Goal: Task Accomplishment & Management: Manage account settings

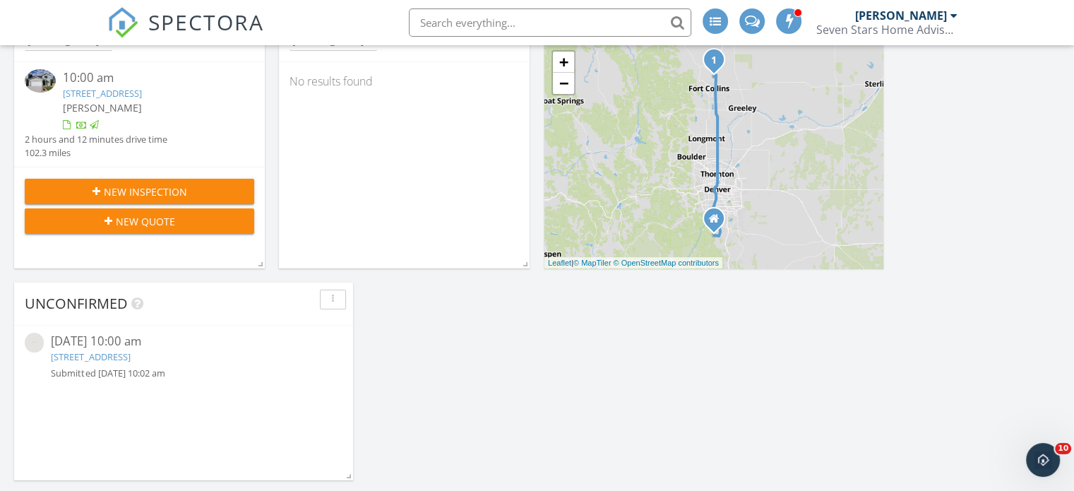
scroll to position [282, 0]
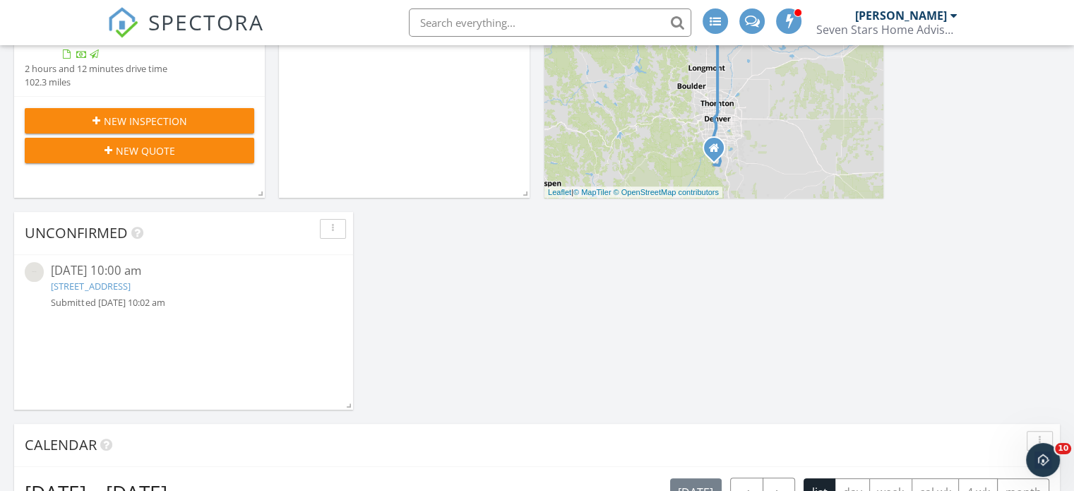
click at [130, 288] on link "4894 Jolity Ct, Castle Rock, CO 80104" at bounding box center [90, 286] width 79 height 13
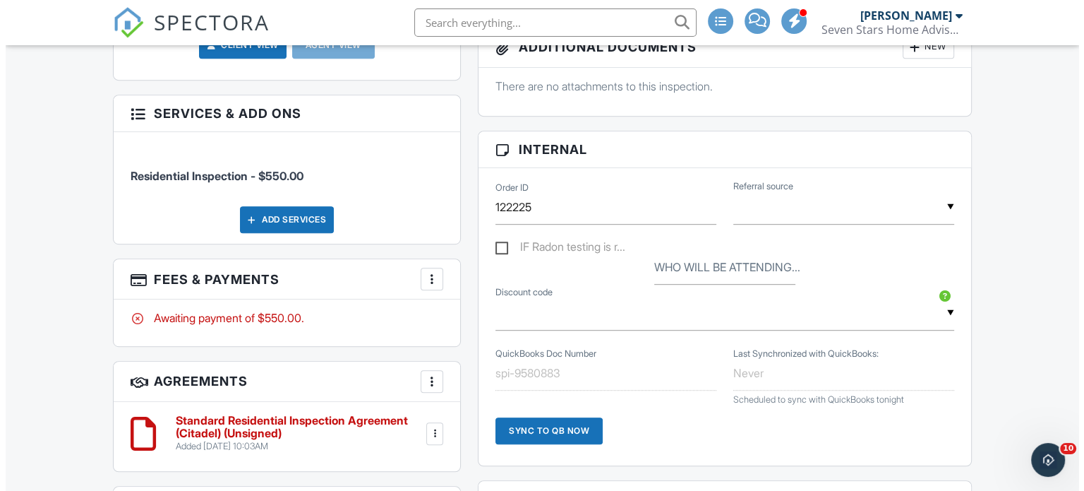
scroll to position [777, 0]
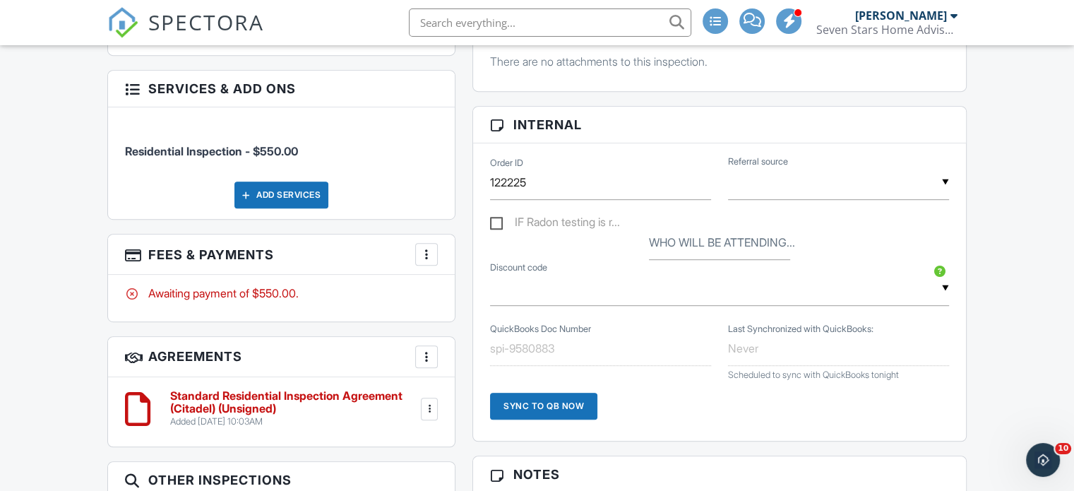
click at [431, 251] on div at bounding box center [426, 254] width 14 height 14
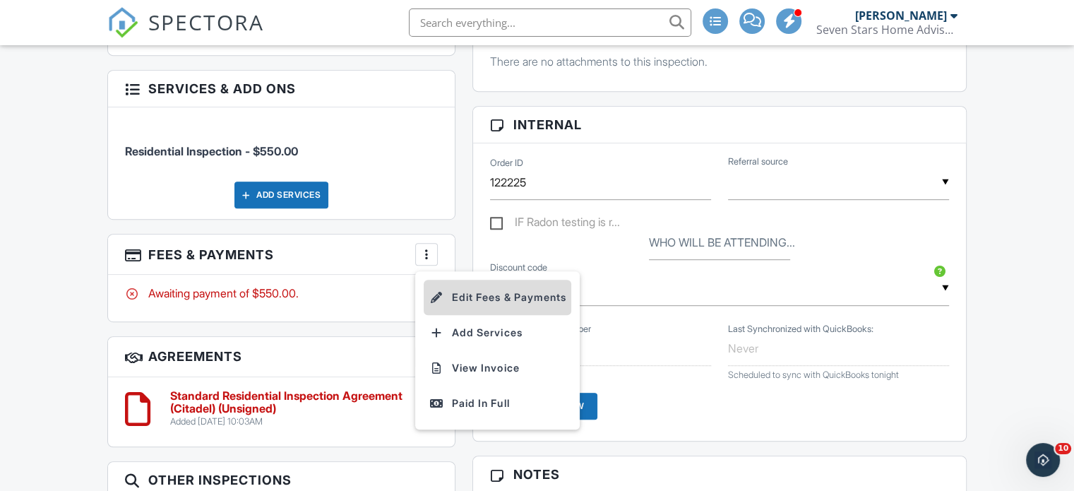
click at [484, 296] on li "Edit Fees & Payments" at bounding box center [498, 297] width 148 height 35
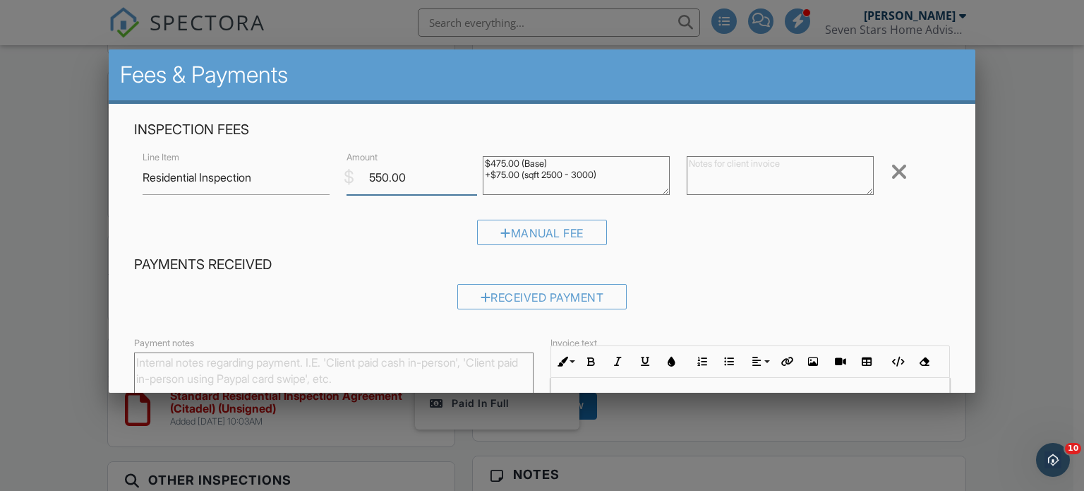
click at [387, 172] on input "550.00" at bounding box center [412, 177] width 131 height 35
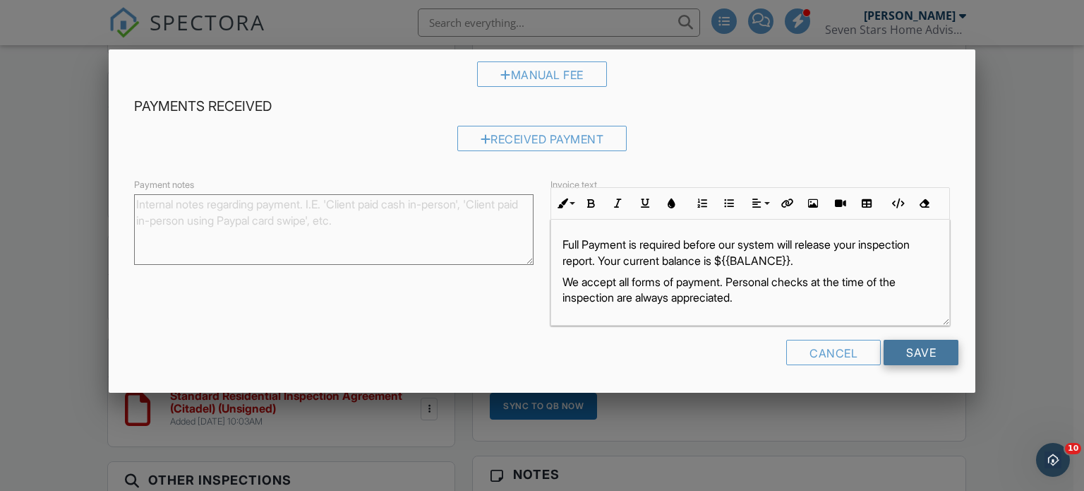
scroll to position [0, 0]
type input "525.00"
click at [916, 344] on input "Save" at bounding box center [921, 352] width 75 height 25
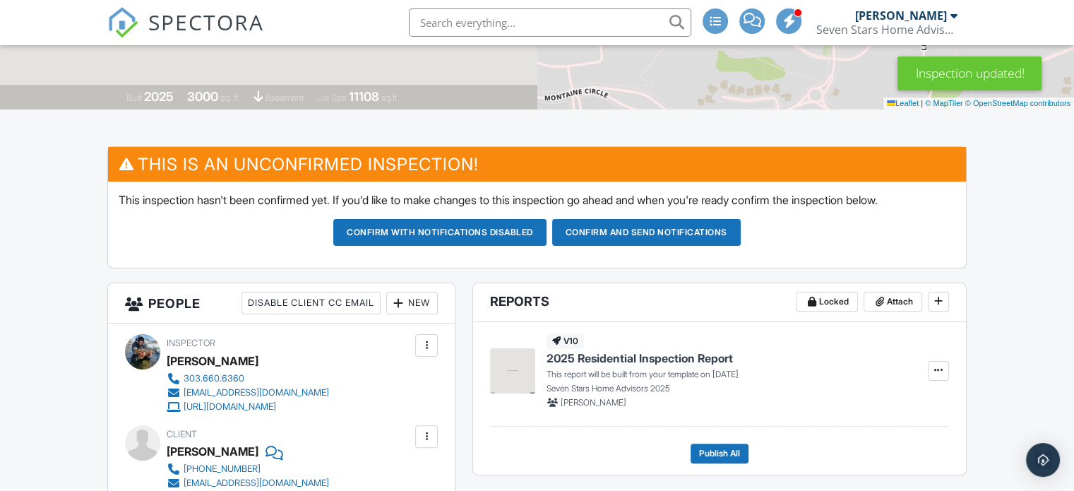
click at [674, 233] on button "Confirm and send notifications" at bounding box center [646, 232] width 188 height 27
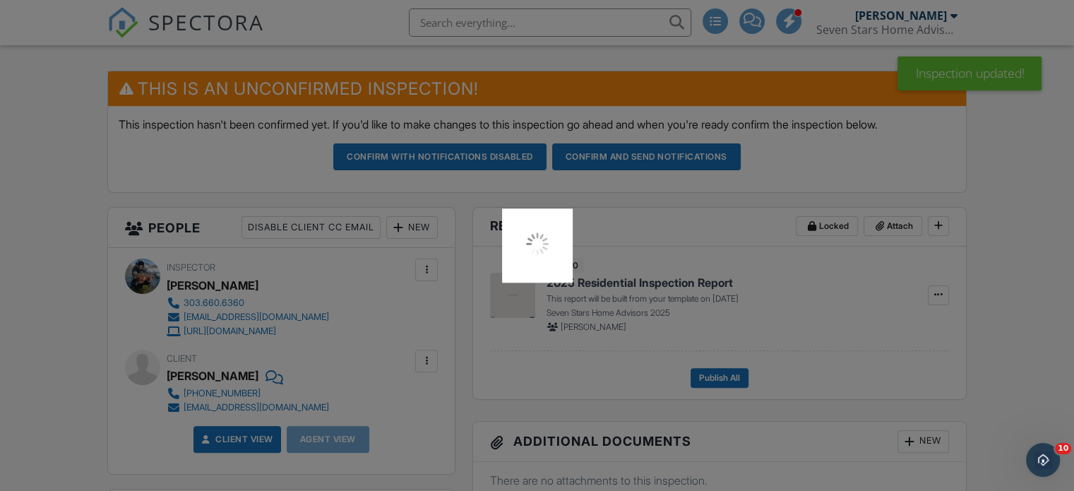
scroll to position [494, 0]
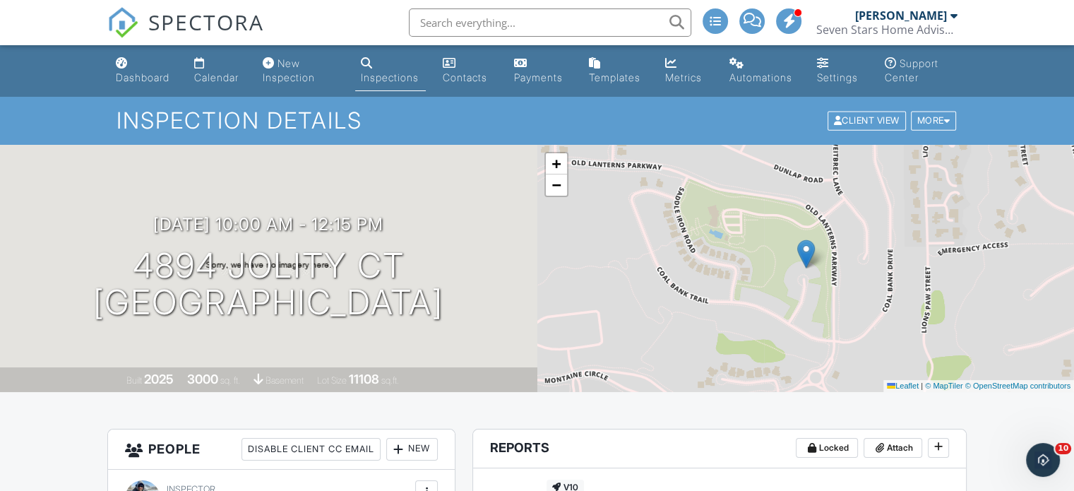
click at [127, 70] on link "Dashboard" at bounding box center [143, 71] width 66 height 40
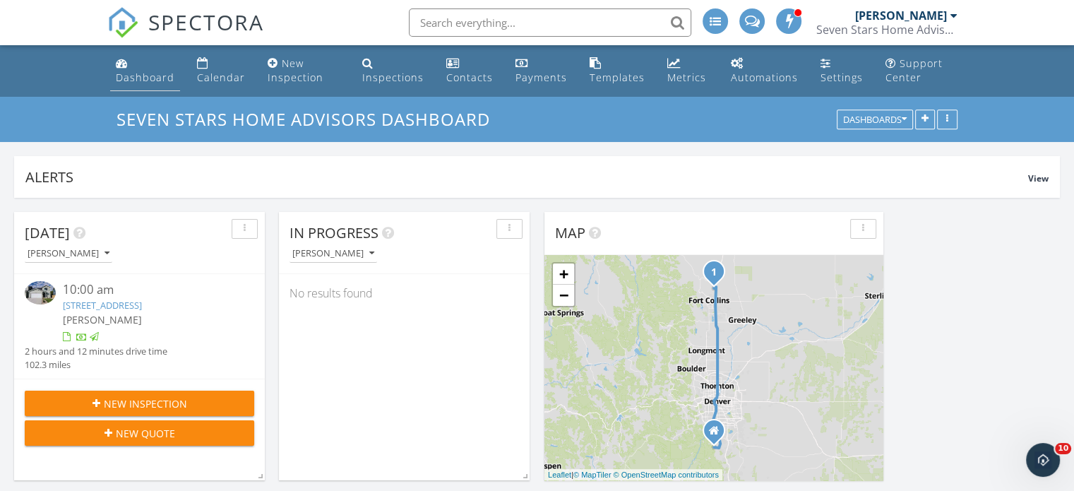
click at [116, 71] on div "Dashboard" at bounding box center [145, 77] width 59 height 13
